Goal: Obtain resource: Obtain resource

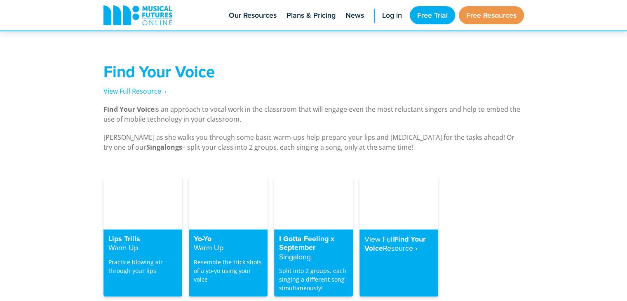
scroll to position [1584, 0]
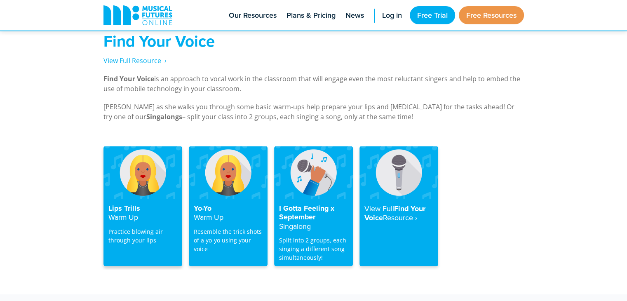
click at [145, 168] on img at bounding box center [143, 172] width 79 height 52
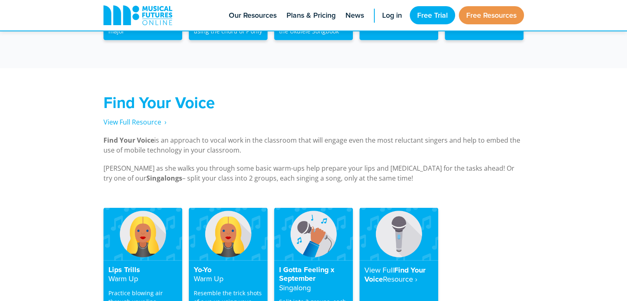
scroll to position [1520, 0]
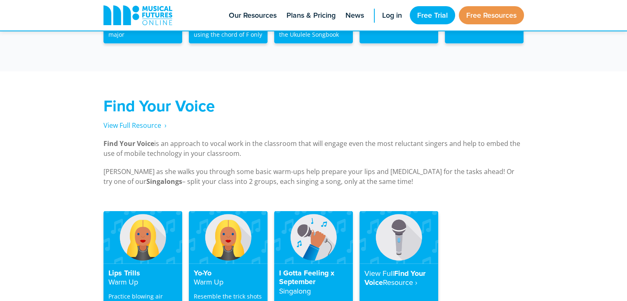
click at [401, 268] on h4 "View Full Find Your Voice Resource‎ ›" at bounding box center [399, 277] width 69 height 19
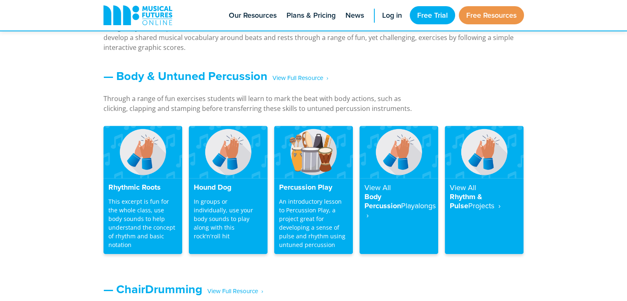
scroll to position [657, 0]
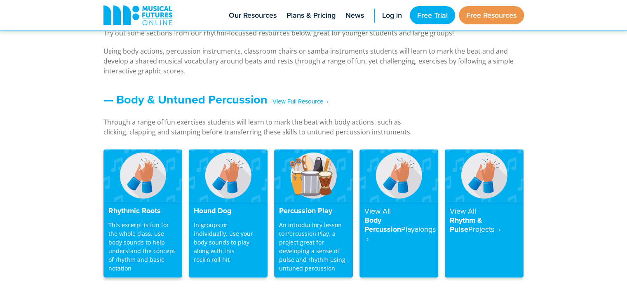
click at [142, 207] on h4 "Rhythmic Roots" at bounding box center [142, 211] width 69 height 9
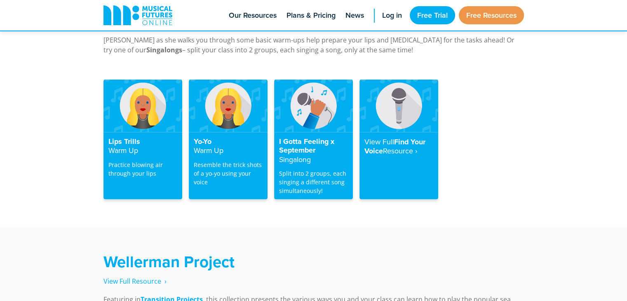
scroll to position [1691, 0]
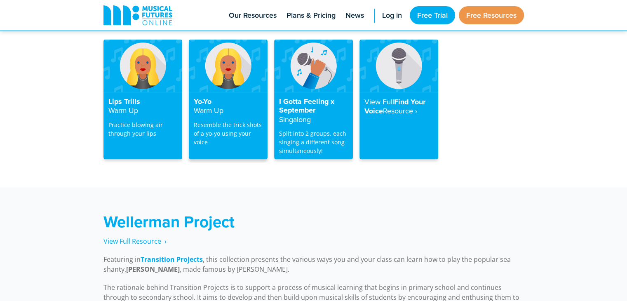
click at [206, 92] on div "Yo-Yo Warm Up Resemble the trick shots of a yo-yo using your voice" at bounding box center [228, 126] width 79 height 68
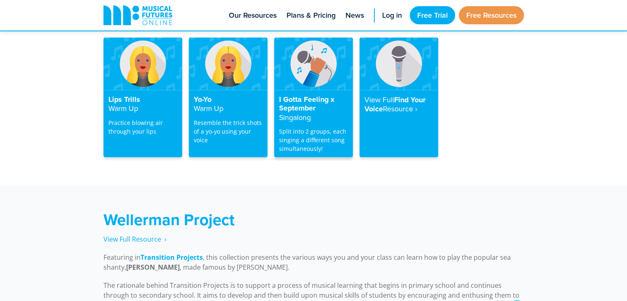
scroll to position [1691, 0]
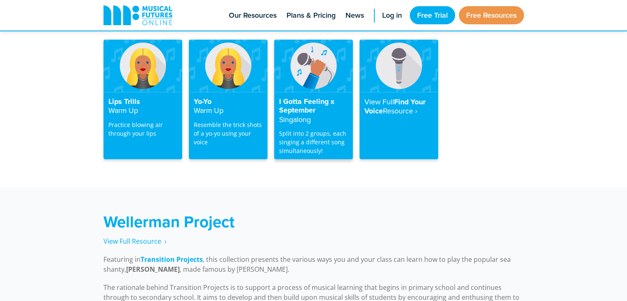
click at [298, 97] on h4 "I Gotta Feeling x September Singalong" at bounding box center [313, 110] width 69 height 27
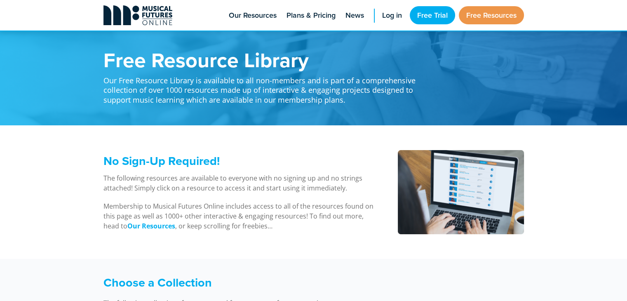
click at [162, 11] on icon at bounding box center [138, 15] width 69 height 20
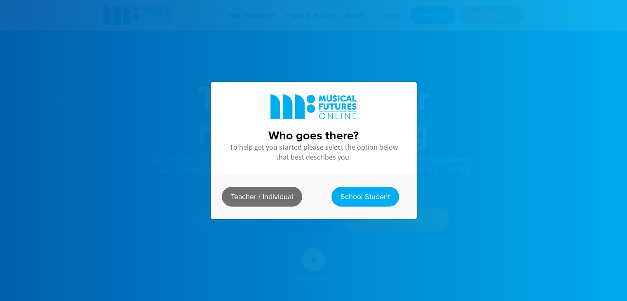
click at [275, 196] on link "Teacher / Individual" at bounding box center [262, 197] width 80 height 20
